Goal: Navigation & Orientation: Find specific page/section

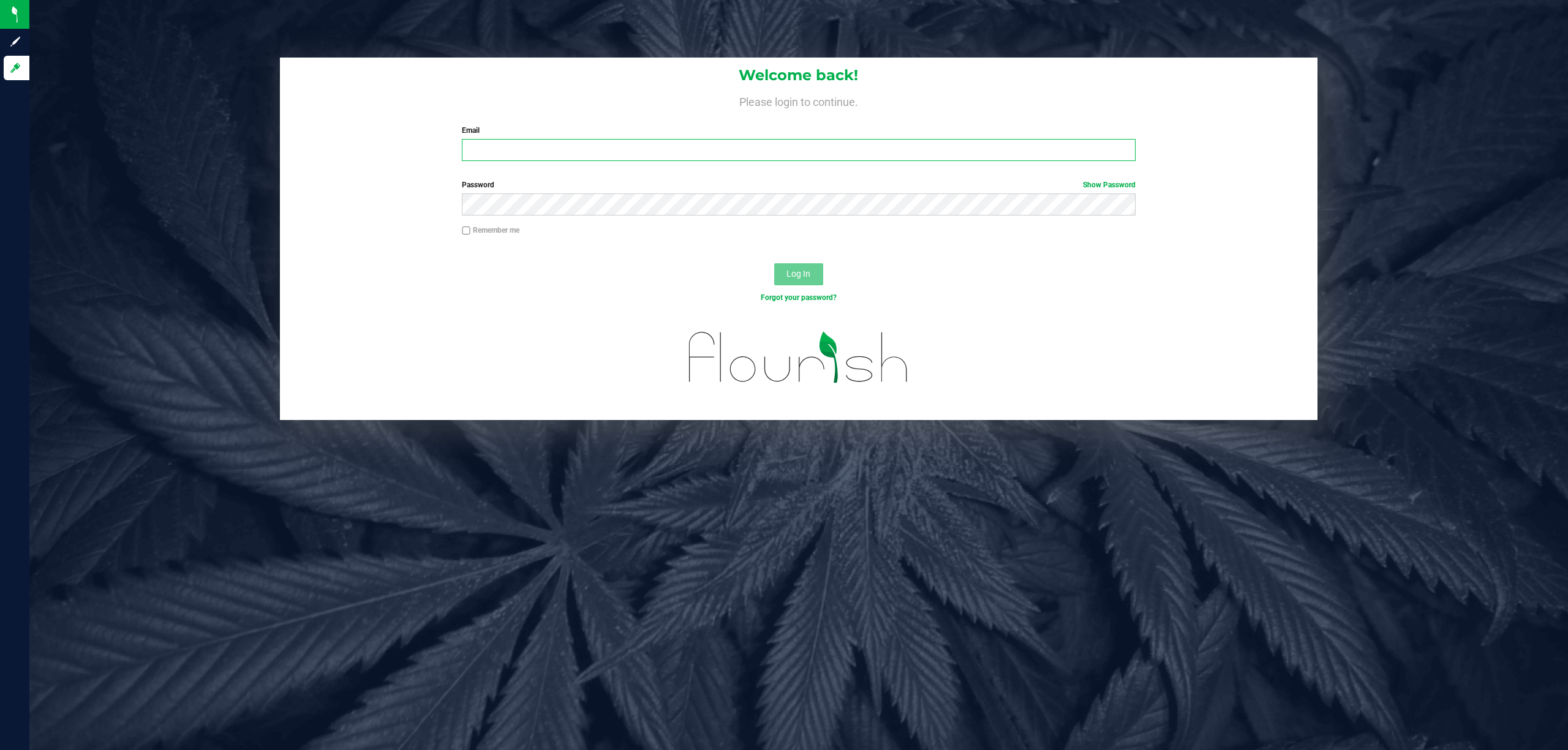
click at [649, 143] on input "Email" at bounding box center [799, 150] width 674 height 22
type input "[EMAIL_ADDRESS][DOMAIN_NAME]"
click at [774, 263] on button "Log In" at bounding box center [799, 274] width 49 height 22
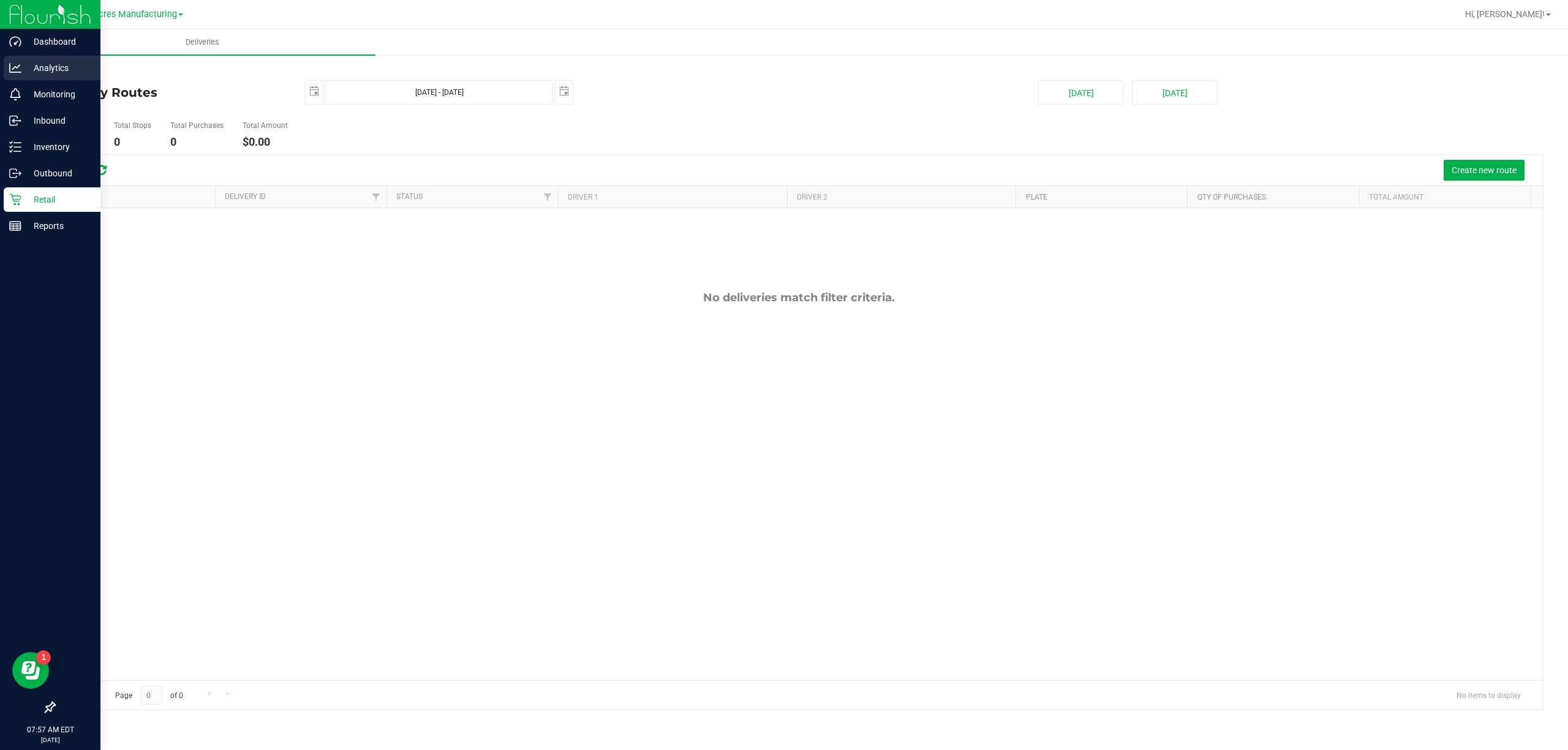
click at [72, 60] on p "Analytics" at bounding box center [58, 68] width 74 height 15
